Goal: Check status: Check status

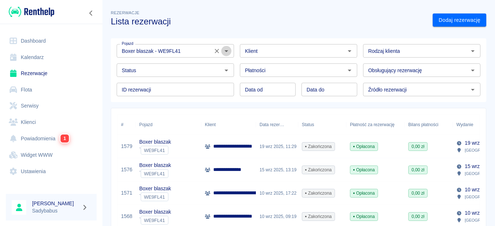
click at [224, 54] on icon "Otwórz" at bounding box center [226, 51] width 9 height 9
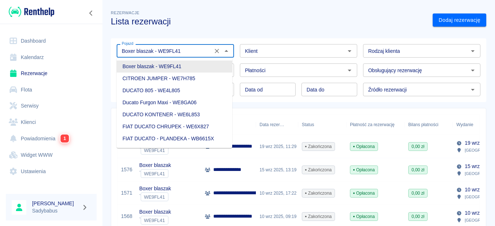
click at [216, 50] on icon "Wyczyść" at bounding box center [216, 50] width 7 height 7
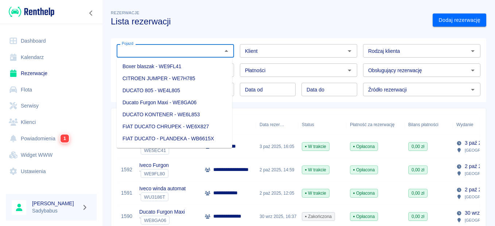
click at [272, 13] on div "Rezerwacje Lista rezerwacji" at bounding box center [266, 15] width 322 height 24
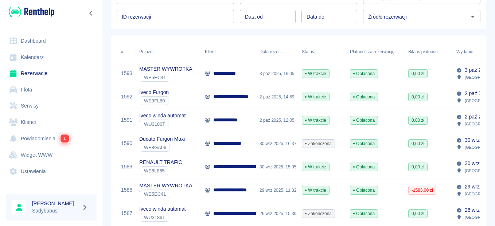
scroll to position [36, 0]
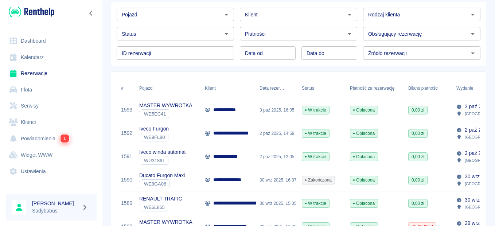
click at [153, 130] on p "Iveco Furgon" at bounding box center [154, 129] width 30 height 8
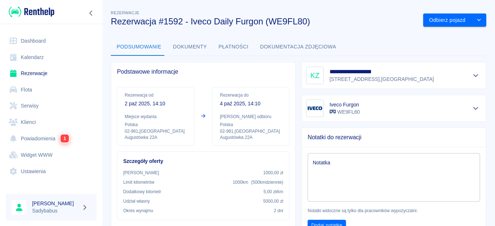
click at [471, 72] on button "Pokaż szczegóły" at bounding box center [476, 75] width 12 height 10
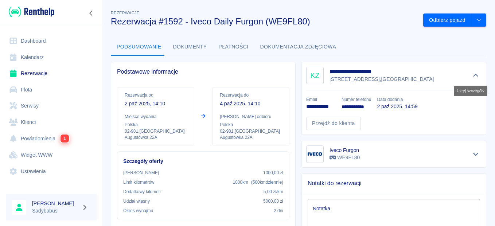
click at [471, 76] on icon "Ukryj szczegóły" at bounding box center [475, 75] width 8 height 7
